Goal: Transaction & Acquisition: Purchase product/service

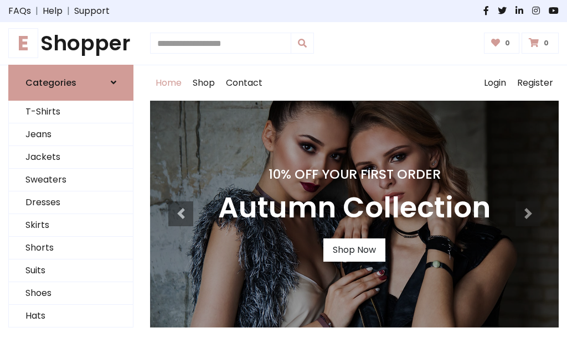
click at [284, 182] on h4 "10% Off Your First Order" at bounding box center [354, 175] width 272 height 16
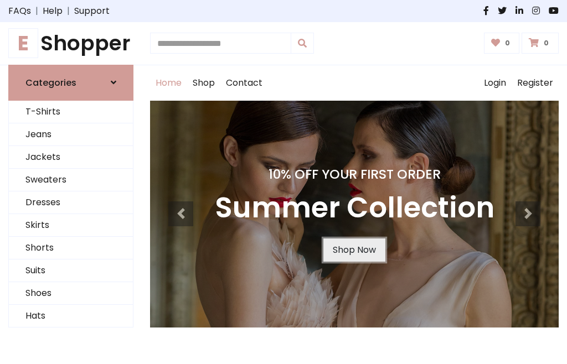
click at [354, 250] on link "Shop Now" at bounding box center [354, 250] width 62 height 23
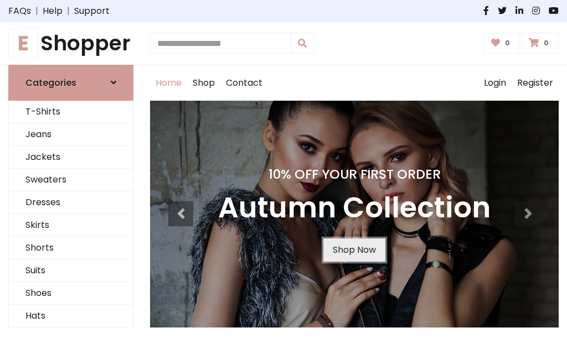
click at [354, 250] on link "Shop Now" at bounding box center [354, 250] width 62 height 23
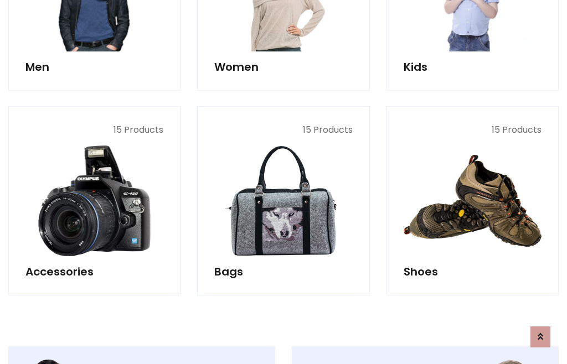
scroll to position [1104, 0]
